Goal: Navigation & Orientation: Find specific page/section

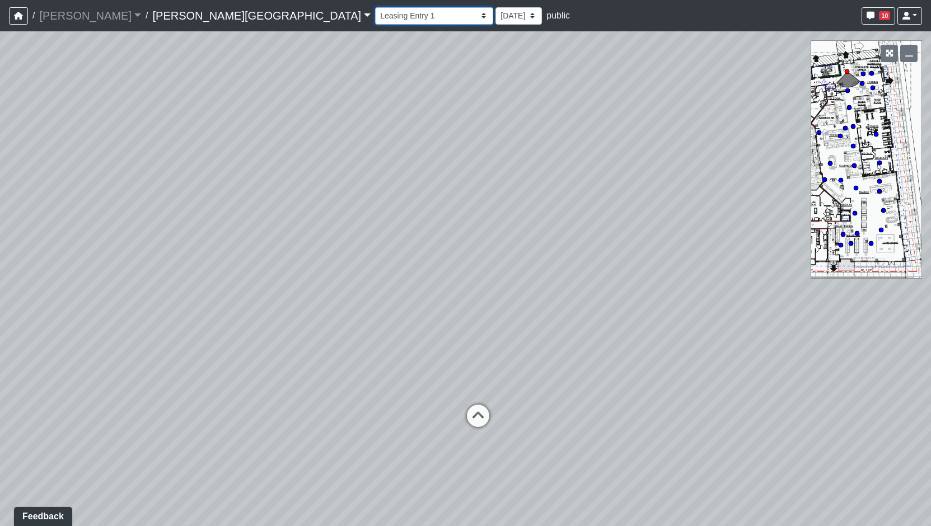
click at [375, 20] on select "Hallway Hospitality Bar Package Room Package Room Entry Pool Courtyard Entry 1 …" at bounding box center [434, 15] width 118 height 17
click at [375, 7] on select "Hallway Hospitality Bar Package Room Package Room Entry Pool Courtyard Entry 1 …" at bounding box center [434, 15] width 118 height 17
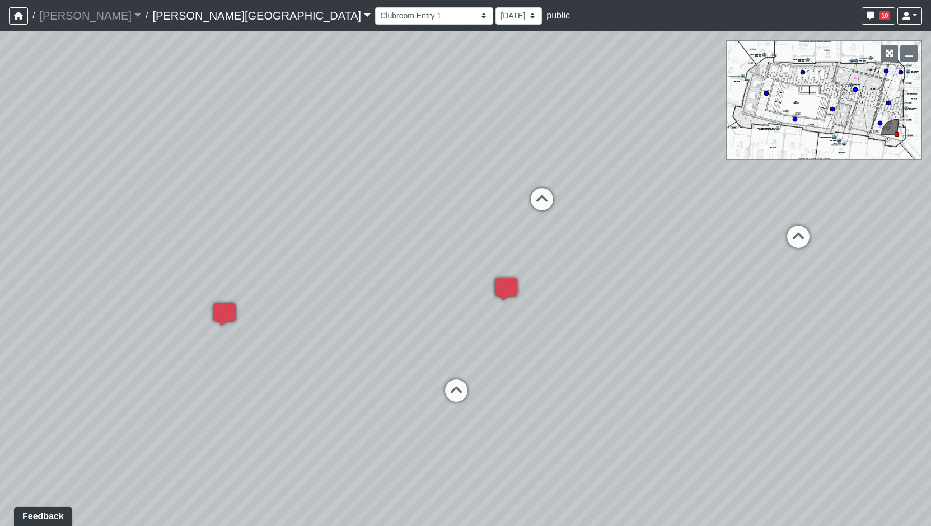
drag, startPoint x: 657, startPoint y: 268, endPoint x: 464, endPoint y: 198, distance: 205.2
click at [464, 198] on div "Loading... Coffee Bar Loading... Clubroom - Pool Courtyard Entry 1 Loading... G…" at bounding box center [465, 278] width 931 height 495
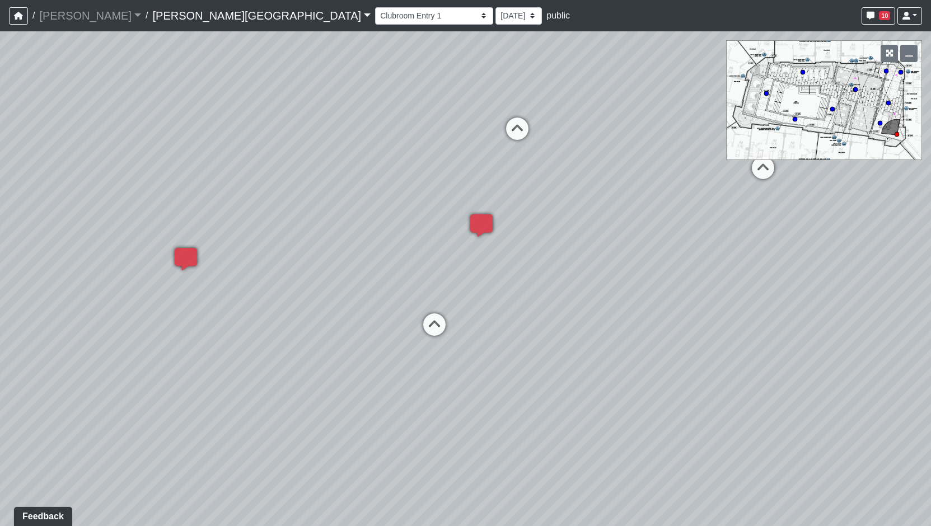
drag, startPoint x: 619, startPoint y: 353, endPoint x: 556, endPoint y: 246, distance: 124.0
click at [533, 255] on div "Loading... Coffee Bar Loading... Clubroom - Pool Courtyard Entry 1 Loading... G…" at bounding box center [465, 278] width 931 height 495
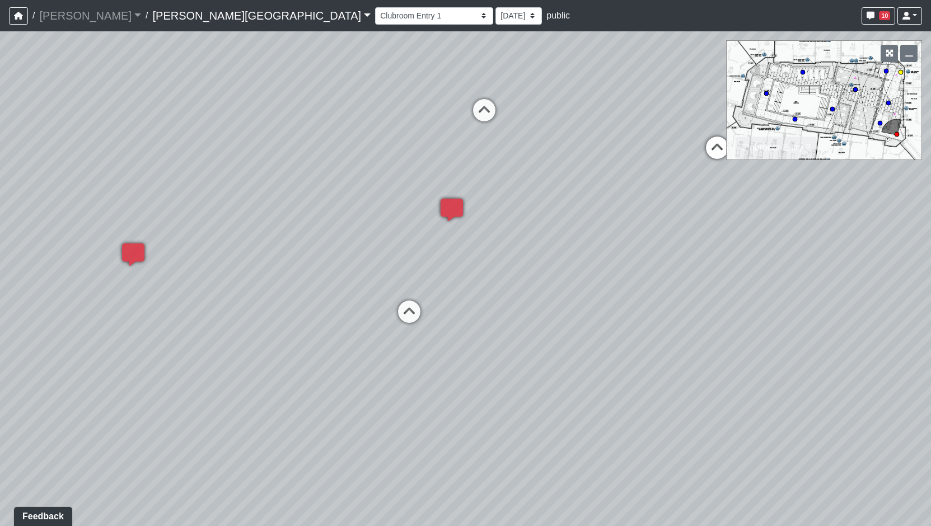
click at [707, 153] on icon at bounding box center [718, 154] width 34 height 34
drag, startPoint x: 627, startPoint y: 340, endPoint x: 987, endPoint y: 288, distance: 364.3
click at [931, 288] on html "/ [PERSON_NAME] Loading... / [PERSON_NAME][GEOGRAPHIC_DATA] [PERSON_NAME][GEOGR…" at bounding box center [465, 263] width 931 height 526
drag, startPoint x: 460, startPoint y: 257, endPoint x: 574, endPoint y: 313, distance: 127.2
click at [733, 391] on div "Loading... Coffee Bar Loading... Clubroom - Pool Courtyard Entry 1 Loading... G…" at bounding box center [465, 278] width 931 height 495
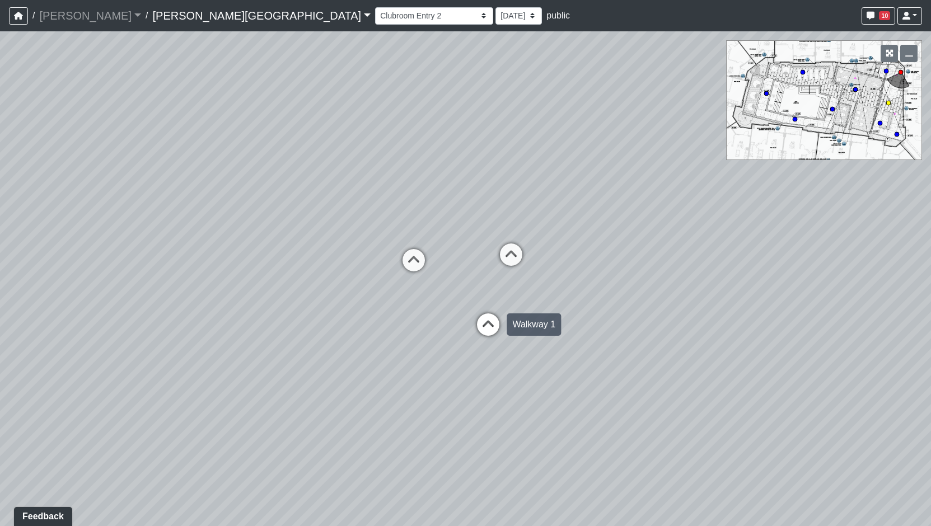
click at [483, 329] on icon at bounding box center [489, 331] width 34 height 34
drag, startPoint x: 322, startPoint y: 326, endPoint x: 559, endPoint y: 316, distance: 237.6
click at [690, 312] on div "Loading... Coffee Bar Loading... Clubroom - Pool Courtyard Entry 1 Loading... G…" at bounding box center [465, 278] width 931 height 495
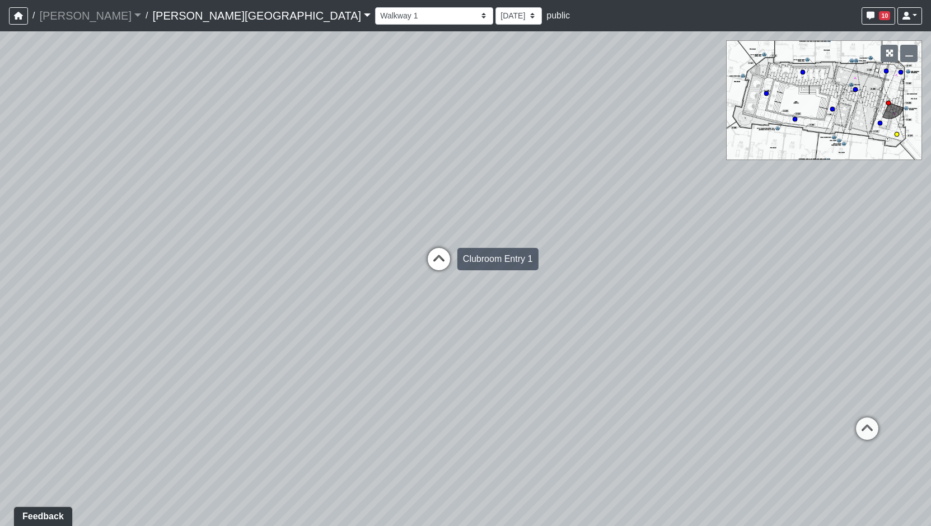
click at [443, 268] on icon at bounding box center [439, 265] width 34 height 34
drag, startPoint x: 737, startPoint y: 244, endPoint x: -179, endPoint y: 186, distance: 917.5
click at [0, 186] on html "/ [PERSON_NAME] Loading... / [PERSON_NAME][GEOGRAPHIC_DATA] [PERSON_NAME][GEOGR…" at bounding box center [465, 263] width 931 height 526
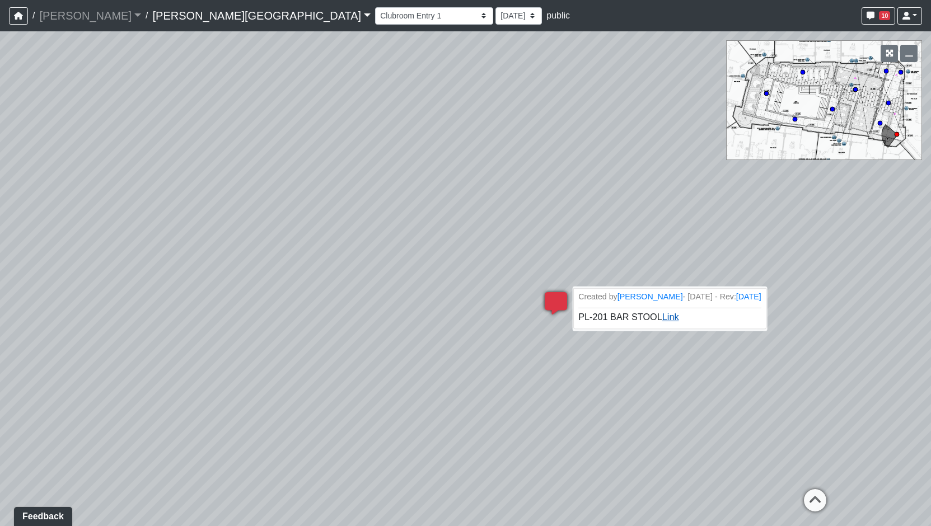
click at [666, 318] on link "Link" at bounding box center [671, 317] width 17 height 10
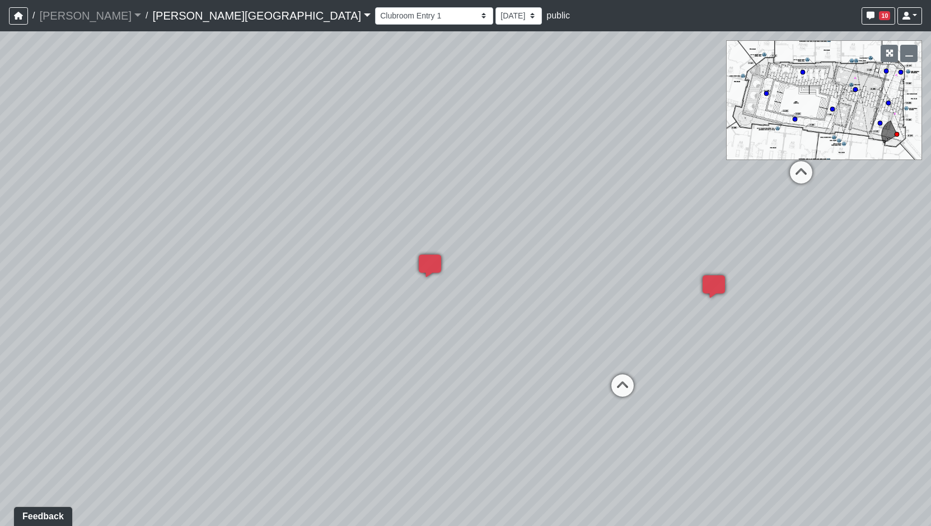
drag, startPoint x: 764, startPoint y: 199, endPoint x: -108, endPoint y: 31, distance: 887.3
click at [0, 31] on html "/ [PERSON_NAME] Loading... / [PERSON_NAME][GEOGRAPHIC_DATA] [PERSON_NAME][GEOGR…" at bounding box center [465, 263] width 931 height 526
drag, startPoint x: 449, startPoint y: 218, endPoint x: 645, endPoint y: 230, distance: 196.4
click at [645, 230] on div "Loading... Coffee Bar Loading... Clubroom - Pool Courtyard Entry 1 Loading... G…" at bounding box center [465, 278] width 931 height 495
click at [610, 279] on div "Loading... Coffee Bar Loading... Clubroom - Pool Courtyard Entry 1 Loading... G…" at bounding box center [465, 278] width 931 height 495
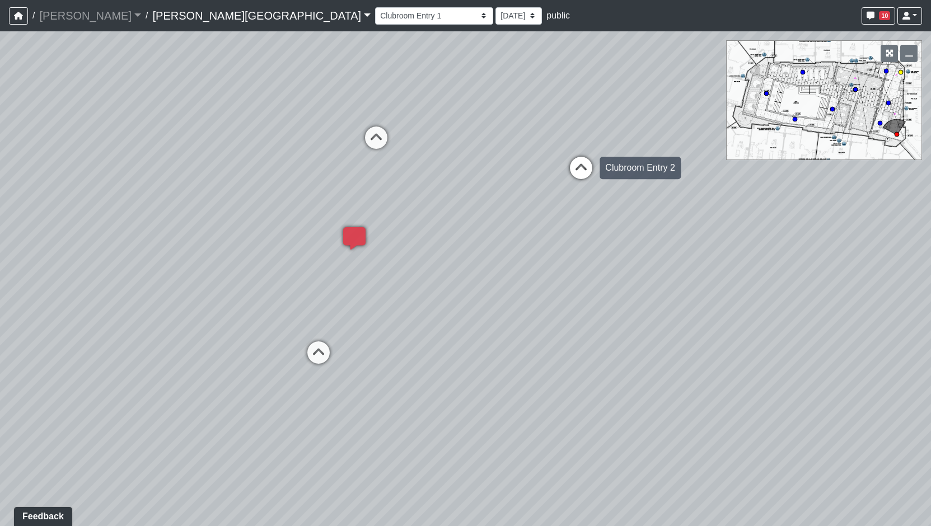
click at [582, 168] on icon at bounding box center [582, 174] width 34 height 34
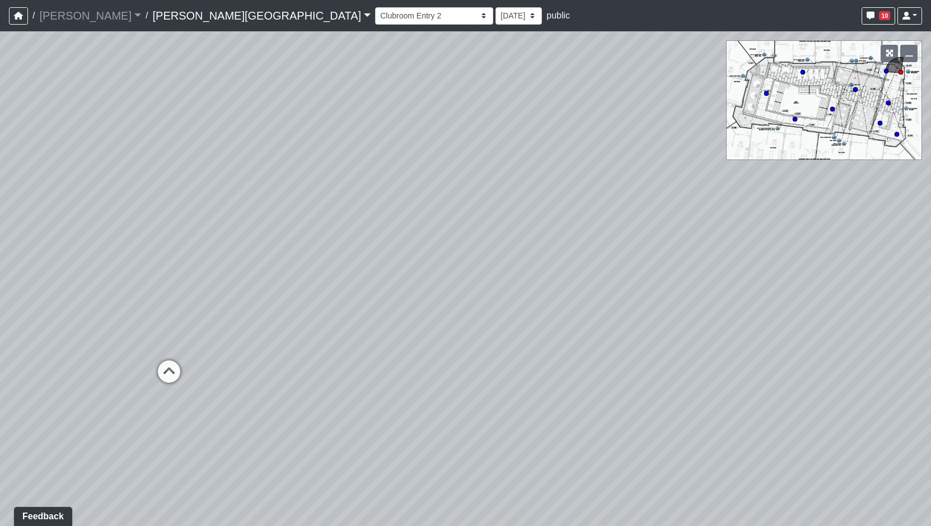
drag, startPoint x: 799, startPoint y: 349, endPoint x: 679, endPoint y: 267, distance: 145.4
click at [885, 365] on div "Loading... Coffee Bar Loading... Clubroom - Pool Courtyard Entry 1 Loading... G…" at bounding box center [465, 278] width 931 height 495
drag, startPoint x: 342, startPoint y: 244, endPoint x: 909, endPoint y: 240, distance: 566.8
click at [909, 240] on div "Loading... Coffee Bar Loading... Clubroom - Pool Courtyard Entry 1 Loading... G…" at bounding box center [465, 278] width 931 height 495
drag, startPoint x: 346, startPoint y: 423, endPoint x: -120, endPoint y: 409, distance: 465.6
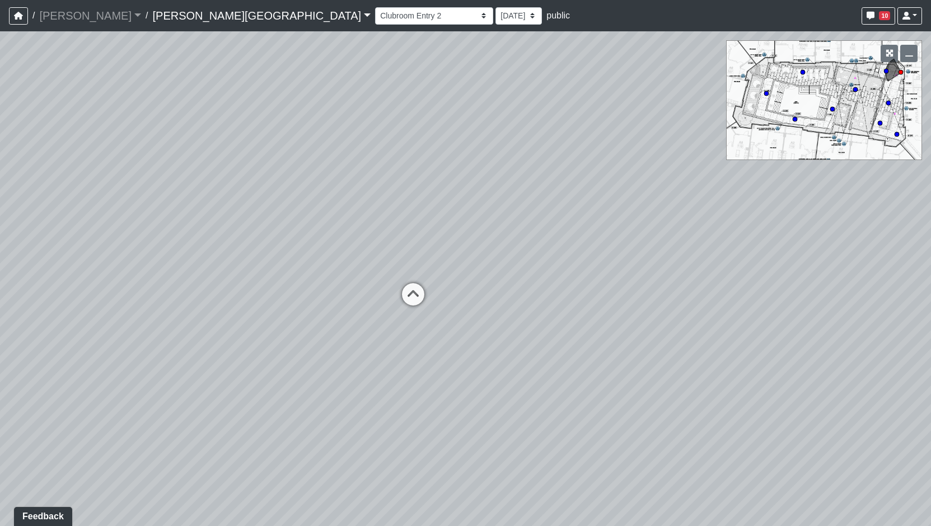
click at [0, 409] on html "/ [PERSON_NAME] Loading... / [PERSON_NAME][GEOGRAPHIC_DATA] [PERSON_NAME][GEOGR…" at bounding box center [465, 263] width 931 height 526
click at [721, 240] on div "Loading... Coffee Bar Loading... Clubroom - Pool Courtyard Entry 1 Loading... G…" at bounding box center [465, 278] width 931 height 495
drag, startPoint x: 555, startPoint y: 371, endPoint x: 455, endPoint y: 378, distance: 100.5
click at [455, 378] on div "Loading... Coffee Bar Loading... Clubroom - Pool Courtyard Entry 1 Loading... G…" at bounding box center [465, 278] width 931 height 495
drag, startPoint x: 371, startPoint y: 261, endPoint x: 306, endPoint y: 292, distance: 71.9
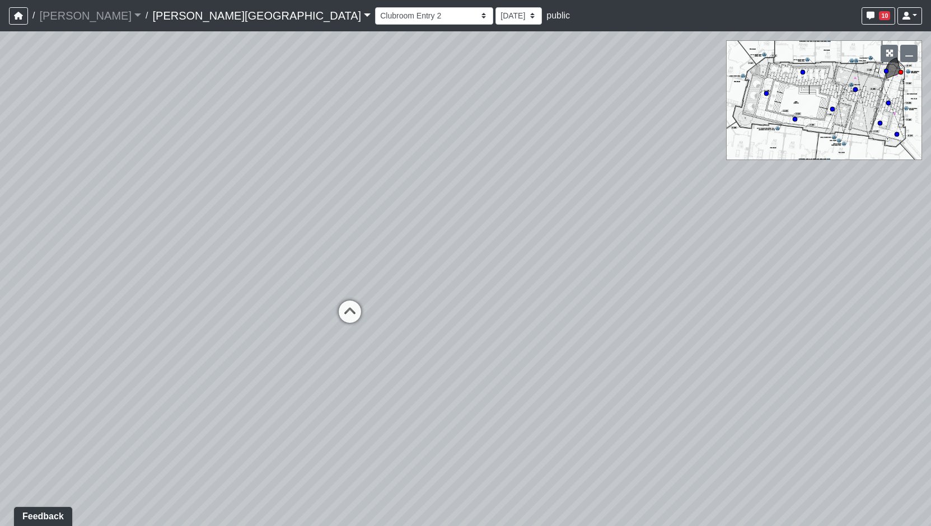
click at [306, 292] on div "Loading... Coffee Bar Loading... Clubroom - Pool Courtyard Entry 1 Loading... G…" at bounding box center [465, 278] width 931 height 495
drag, startPoint x: 306, startPoint y: 363, endPoint x: 129, endPoint y: 309, distance: 185.3
click at [305, 363] on icon at bounding box center [301, 354] width 34 height 34
drag, startPoint x: 243, startPoint y: 307, endPoint x: 874, endPoint y: 286, distance: 631.0
click at [874, 286] on div "Loading... Coffee Bar Loading... Clubroom - Pool Courtyard Entry 1 Loading... G…" at bounding box center [465, 278] width 931 height 495
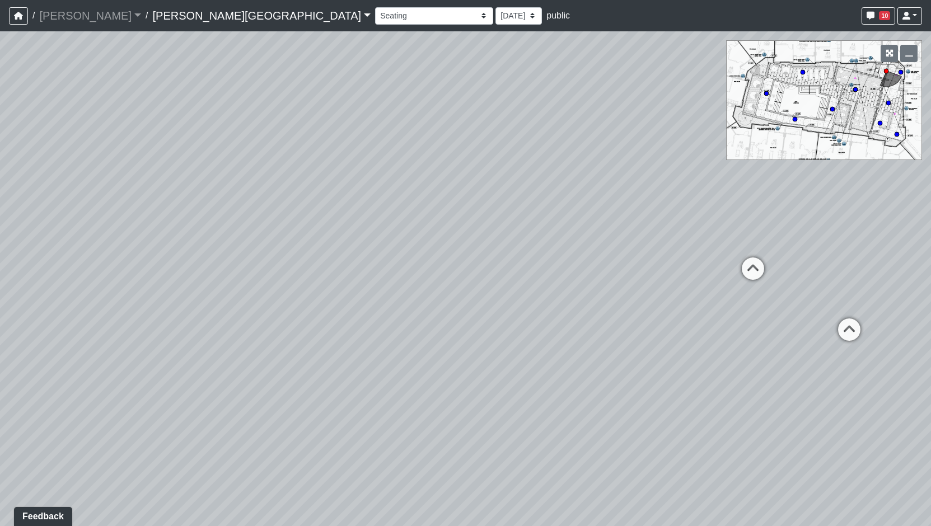
drag, startPoint x: 176, startPoint y: 278, endPoint x: 839, endPoint y: 342, distance: 666.8
click at [839, 342] on div "Loading... Coffee Bar Loading... Clubroom - Pool Courtyard Entry 1 Loading... G…" at bounding box center [465, 278] width 931 height 495
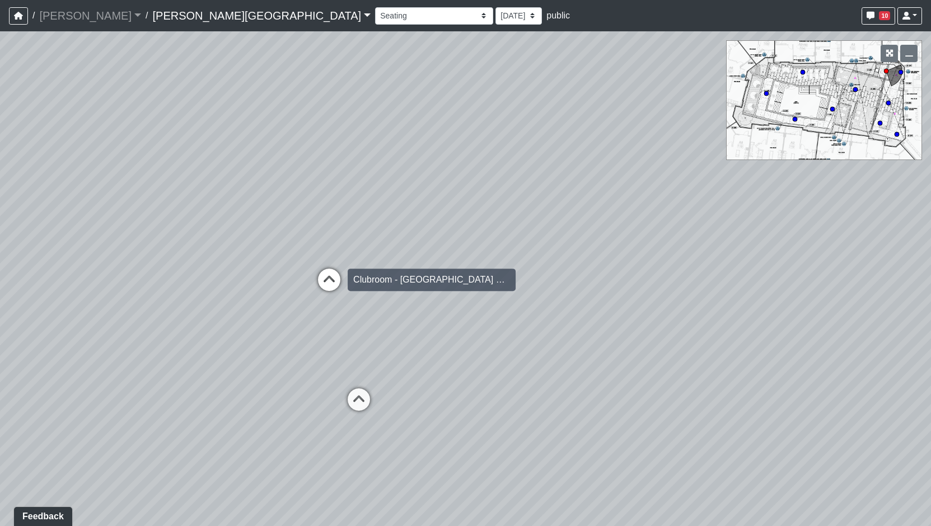
drag, startPoint x: 558, startPoint y: 298, endPoint x: 339, endPoint y: 285, distance: 219.9
click at [339, 285] on div "Loading... Coffee Bar Loading... Clubroom - Pool Courtyard Entry 1 Loading... G…" at bounding box center [465, 278] width 931 height 495
click at [719, 289] on div "Loading... Coffee Bar Loading... Clubroom - Pool Courtyard Entry 1 Loading... G…" at bounding box center [465, 278] width 931 height 495
drag, startPoint x: -54, startPoint y: 115, endPoint x: -144, endPoint y: 108, distance: 90.5
click at [0, 108] on html "/ [PERSON_NAME] Loading... / [PERSON_NAME][GEOGRAPHIC_DATA] [PERSON_NAME][GEOGR…" at bounding box center [465, 263] width 931 height 526
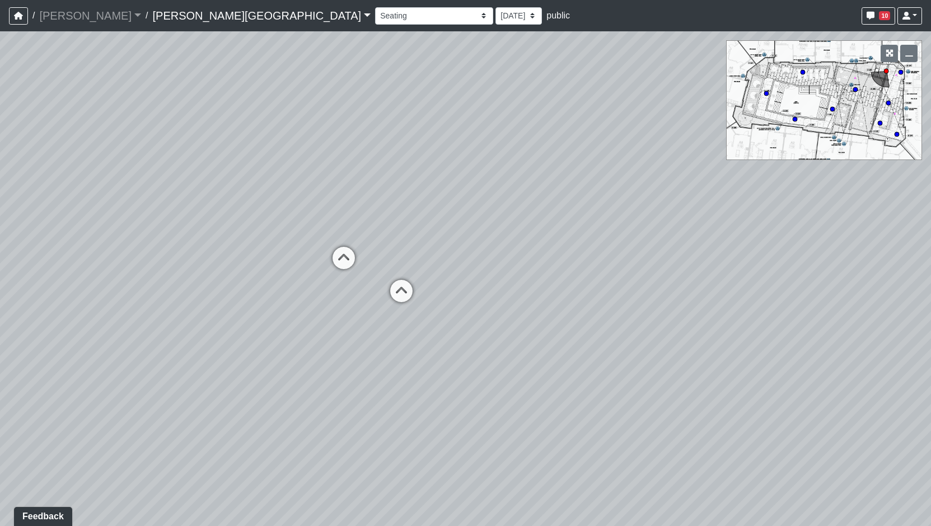
drag, startPoint x: 437, startPoint y: 365, endPoint x: 685, endPoint y: 314, distance: 253.3
click at [691, 364] on div "Loading... Coffee Bar Loading... Clubroom - Pool Courtyard Entry 1 Loading... G…" at bounding box center [465, 278] width 931 height 495
drag, startPoint x: 673, startPoint y: 316, endPoint x: 268, endPoint y: 309, distance: 405.0
click at [268, 309] on div "Loading... Coffee Bar Loading... Clubroom - Pool Courtyard Entry 1 Loading... G…" at bounding box center [465, 278] width 931 height 495
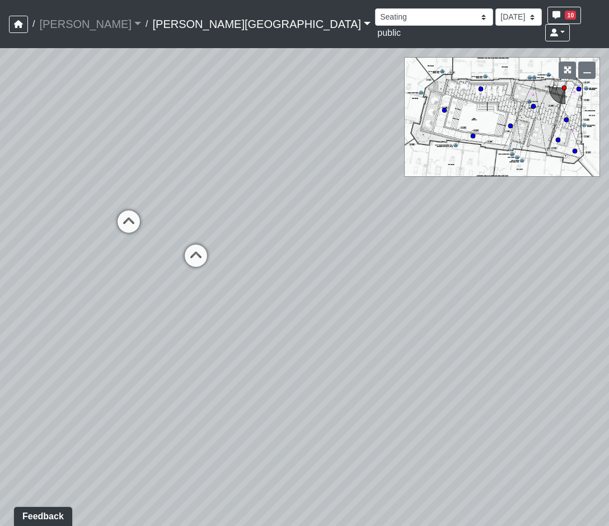
drag, startPoint x: 254, startPoint y: 326, endPoint x: 51, endPoint y: 295, distance: 205.7
click at [51, 295] on div "Loading... Coffee Bar Loading... Clubroom - Pool Courtyard Entry 1 Loading... G…" at bounding box center [304, 287] width 609 height 478
click at [208, 245] on icon at bounding box center [196, 262] width 34 height 34
drag, startPoint x: 279, startPoint y: 220, endPoint x: -52, endPoint y: 167, distance: 335.8
click at [0, 167] on html "/ [PERSON_NAME] Loading... / [PERSON_NAME][GEOGRAPHIC_DATA] [PERSON_NAME][GEOGR…" at bounding box center [304, 263] width 609 height 526
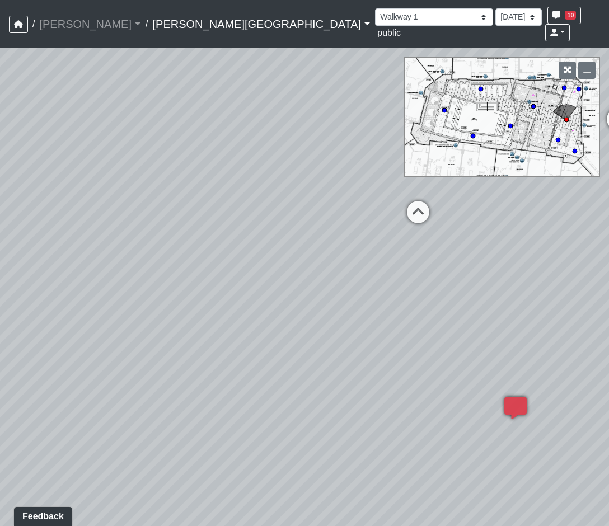
drag, startPoint x: -110, startPoint y: 325, endPoint x: -248, endPoint y: 309, distance: 138.7
click at [0, 309] on html "/ [PERSON_NAME] Loading... / [PERSON_NAME][GEOGRAPHIC_DATA] [PERSON_NAME][GEOGR…" at bounding box center [304, 263] width 609 height 526
drag, startPoint x: 302, startPoint y: 307, endPoint x: 497, endPoint y: 405, distance: 218.4
click at [497, 405] on div "Loading... Coffee Bar Loading... Clubroom - Pool Courtyard Entry 1 Loading... G…" at bounding box center [304, 287] width 609 height 478
drag, startPoint x: 354, startPoint y: 248, endPoint x: 518, endPoint y: 265, distance: 165.0
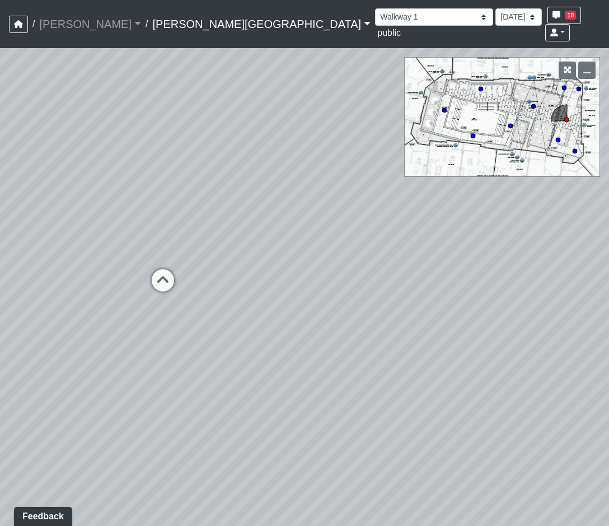
click at [518, 265] on div "Loading... Coffee Bar Loading... Clubroom - Pool Courtyard Entry 1 Loading... G…" at bounding box center [304, 287] width 609 height 478
click at [155, 269] on icon at bounding box center [163, 286] width 34 height 34
drag, startPoint x: 246, startPoint y: 251, endPoint x: -213, endPoint y: 344, distance: 469.1
click at [0, 344] on html "/ [PERSON_NAME] Loading... / [PERSON_NAME][GEOGRAPHIC_DATA] [PERSON_NAME][GEOGR…" at bounding box center [304, 263] width 609 height 526
drag, startPoint x: 114, startPoint y: 332, endPoint x: 290, endPoint y: 188, distance: 227.2
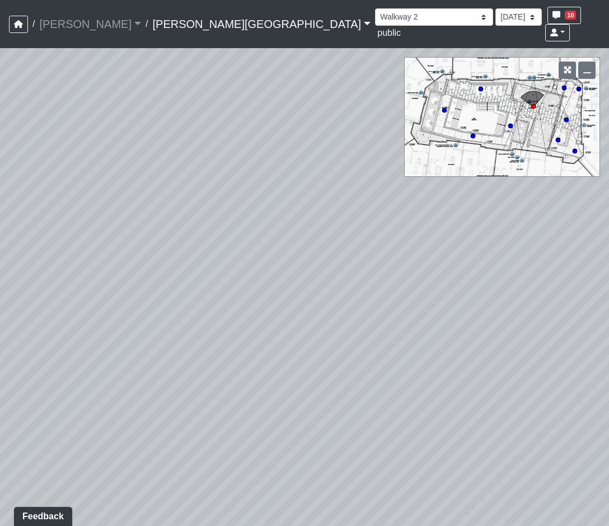
click at [290, 188] on div "Loading... Coffee Bar Loading... Clubroom - Pool Courtyard Entry 1 Loading... G…" at bounding box center [304, 287] width 609 height 478
click at [295, 209] on div "Loading... Coffee Bar Loading... Clubroom - Pool Courtyard Entry 1 Loading... G…" at bounding box center [304, 287] width 609 height 478
drag, startPoint x: 364, startPoint y: 218, endPoint x: 231, endPoint y: 291, distance: 151.1
click at [231, 291] on div "Loading... Coffee Bar Loading... Clubroom - Pool Courtyard Entry 1 Loading... G…" at bounding box center [304, 287] width 609 height 478
click at [331, 331] on div "Loading... Coffee Bar Loading... Clubroom - Pool Courtyard Entry 1 Loading... G…" at bounding box center [304, 287] width 609 height 478
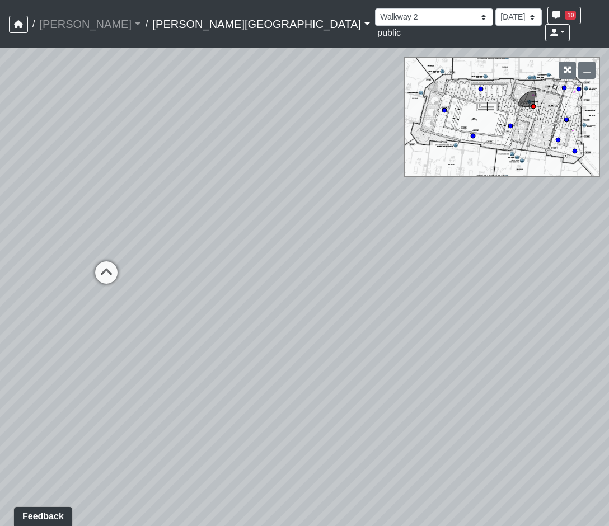
drag, startPoint x: 91, startPoint y: 288, endPoint x: 467, endPoint y: 264, distance: 376.0
click at [463, 265] on div "Loading... Coffee Bar Loading... Clubroom - Pool Courtyard Entry 1 Loading... G…" at bounding box center [304, 287] width 609 height 478
drag, startPoint x: 251, startPoint y: 325, endPoint x: 567, endPoint y: 341, distance: 315.7
click at [565, 346] on div "Loading... Coffee Bar Loading... Clubroom - Pool Courtyard Entry 1 Loading... G…" at bounding box center [304, 287] width 609 height 478
drag, startPoint x: 222, startPoint y: 274, endPoint x: 137, endPoint y: 267, distance: 85.4
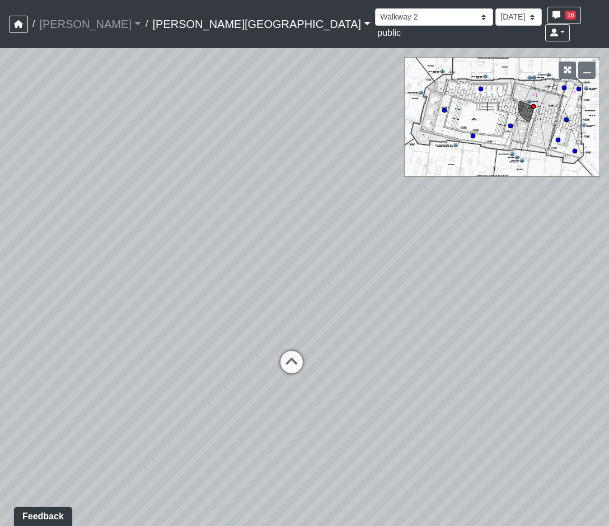
click at [137, 267] on div "Loading... Coffee Bar Loading... Clubroom - Pool Courtyard Entry 1 Loading... G…" at bounding box center [304, 287] width 609 height 478
click at [290, 351] on icon at bounding box center [292, 368] width 34 height 34
drag, startPoint x: 394, startPoint y: 307, endPoint x: 593, endPoint y: 322, distance: 199.4
click at [593, 322] on div "Loading... Coffee Bar Loading... Clubroom - Pool Courtyard Entry 1 Loading... G…" at bounding box center [304, 287] width 609 height 478
drag, startPoint x: 209, startPoint y: 304, endPoint x: 382, endPoint y: 197, distance: 202.7
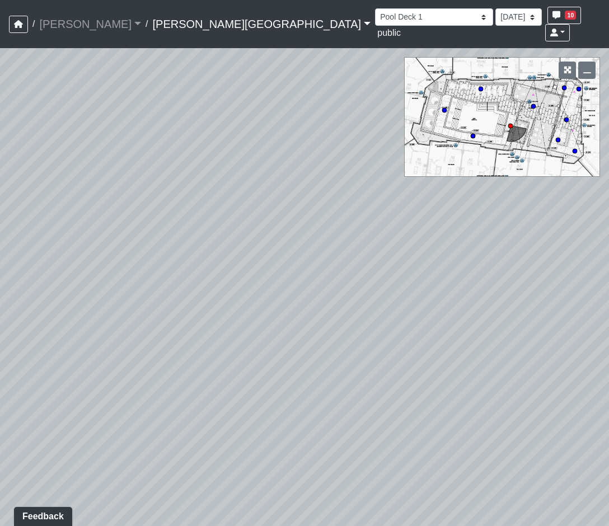
click at [382, 197] on div "Loading... Coffee Bar Loading... Clubroom - Pool Courtyard Entry 1 Loading... G…" at bounding box center [304, 287] width 609 height 478
drag, startPoint x: 173, startPoint y: 346, endPoint x: 590, endPoint y: 405, distance: 420.9
click at [593, 406] on div "Loading... Coffee Bar Loading... Clubroom - Pool Courtyard Entry 1 Loading... G…" at bounding box center [304, 287] width 609 height 478
drag, startPoint x: 115, startPoint y: 296, endPoint x: 593, endPoint y: 337, distance: 480.0
click at [593, 337] on div "Loading... Coffee Bar Loading... Clubroom - Pool Courtyard Entry 1 Loading... G…" at bounding box center [304, 287] width 609 height 478
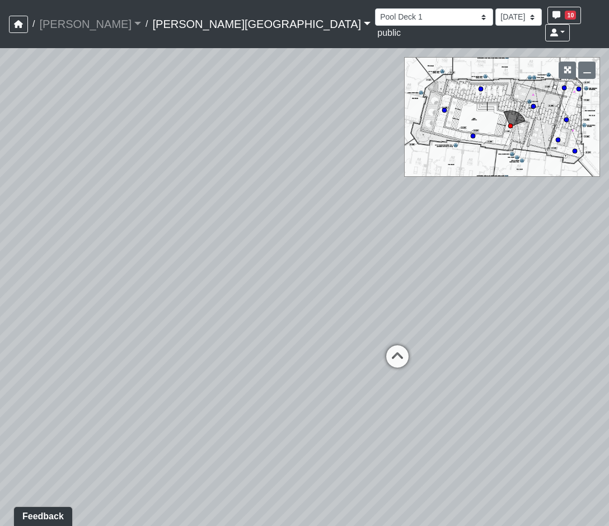
drag, startPoint x: 124, startPoint y: 300, endPoint x: 334, endPoint y: 306, distance: 210.1
click at [334, 306] on div "Loading... Coffee Bar Loading... Clubroom - Pool Courtyard Entry 1 Loading... G…" at bounding box center [304, 287] width 609 height 478
click at [149, 318] on icon at bounding box center [149, 335] width 34 height 34
select select "muRLE4X14CrZBYHPSiGXg1"
drag, startPoint x: 171, startPoint y: 343, endPoint x: 496, endPoint y: 217, distance: 347.9
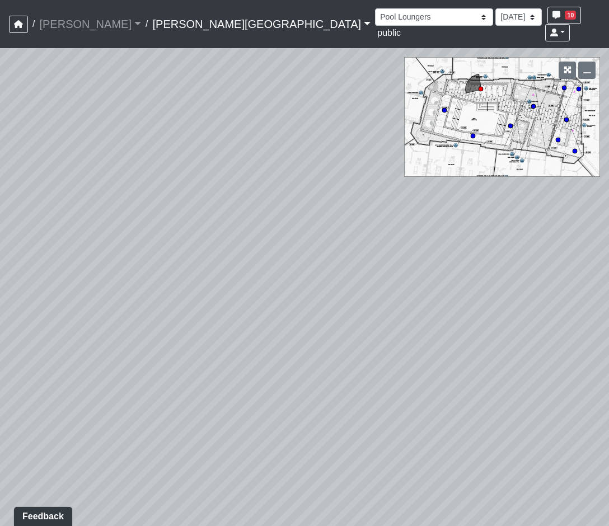
click at [496, 217] on div "Loading... Coffee Bar Loading... Clubroom - Pool Courtyard Entry 1 Loading... G…" at bounding box center [304, 287] width 609 height 478
drag, startPoint x: 336, startPoint y: 235, endPoint x: 234, endPoint y: 234, distance: 101.9
click at [234, 234] on div "Loading... Coffee Bar Loading... Clubroom - Pool Courtyard Entry 1 Loading... G…" at bounding box center [304, 287] width 609 height 478
